Goal: Transaction & Acquisition: Purchase product/service

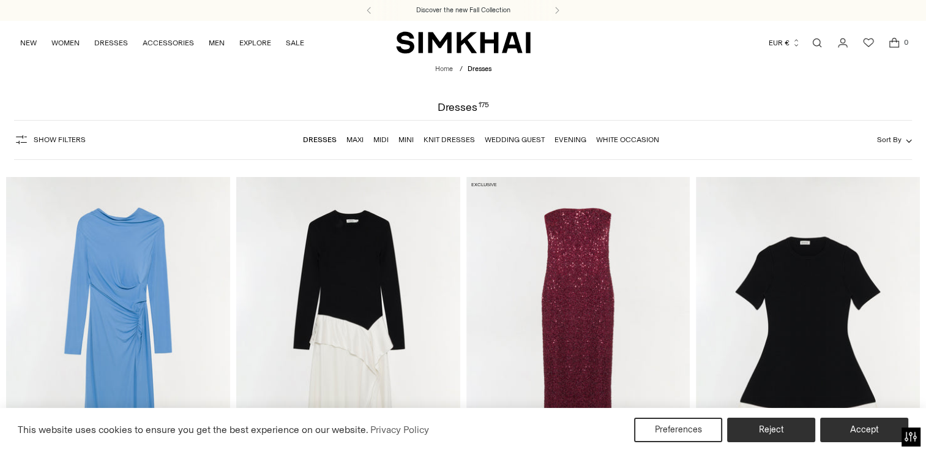
click at [356, 137] on link "Maxi" at bounding box center [354, 139] width 17 height 9
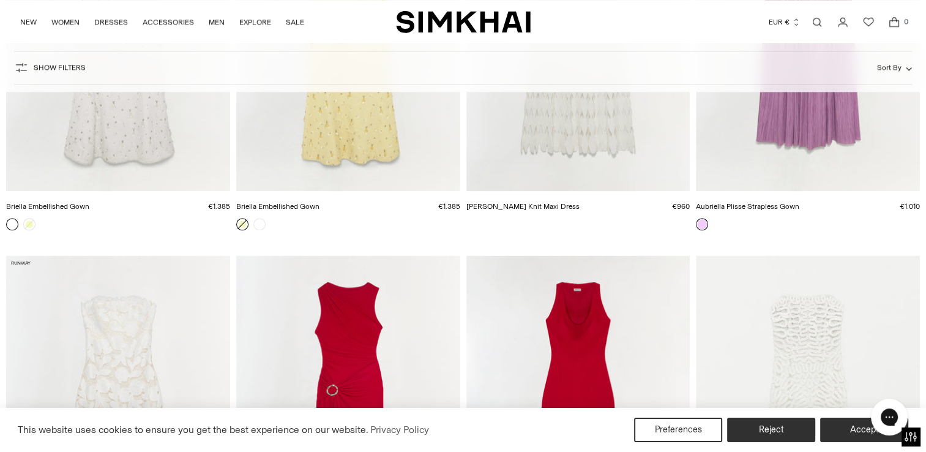
scroll to position [707, 0]
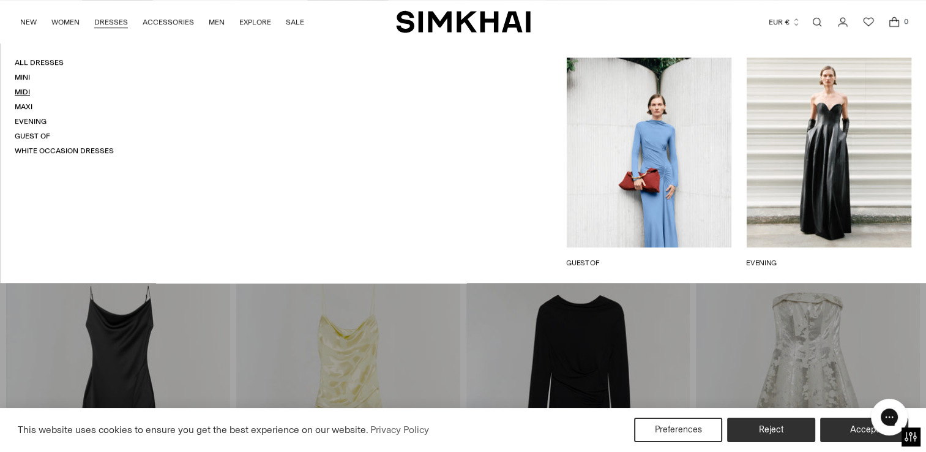
click at [28, 91] on link "Midi" at bounding box center [22, 91] width 15 height 9
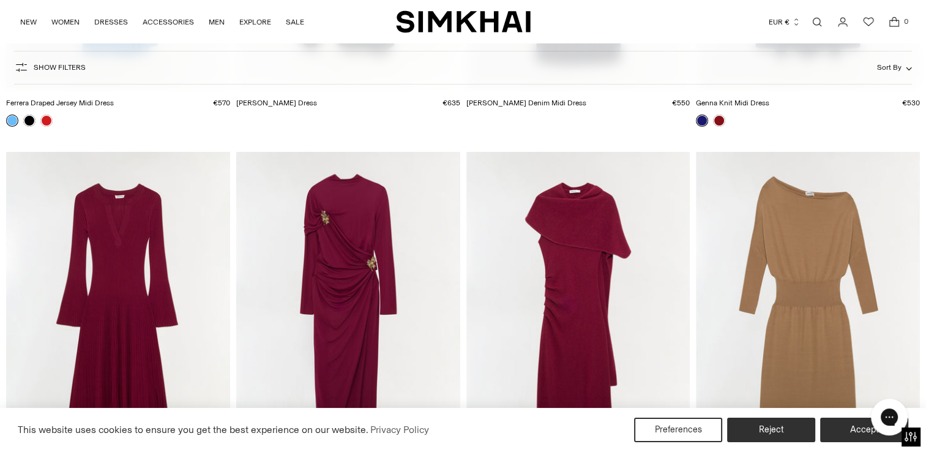
scroll to position [4427, 0]
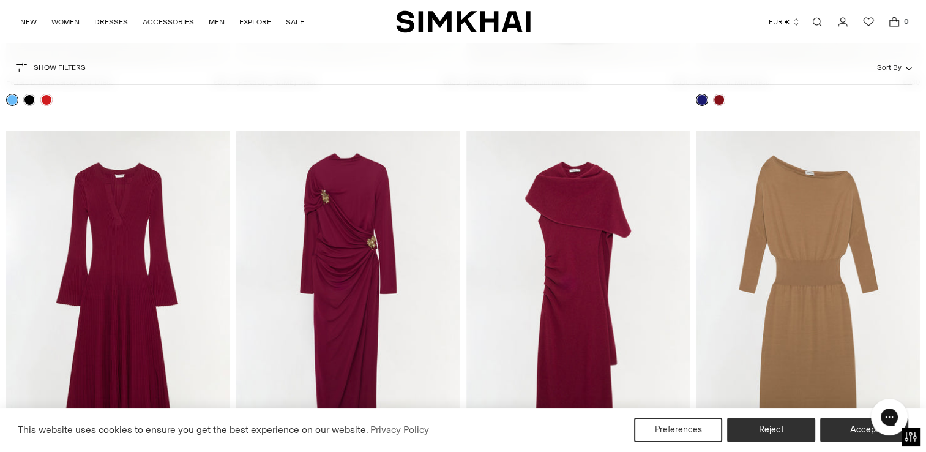
click at [0, 0] on img "Izadora Embellished Jersey Midi Dress" at bounding box center [0, 0] width 0 height 0
